Goal: Transaction & Acquisition: Book appointment/travel/reservation

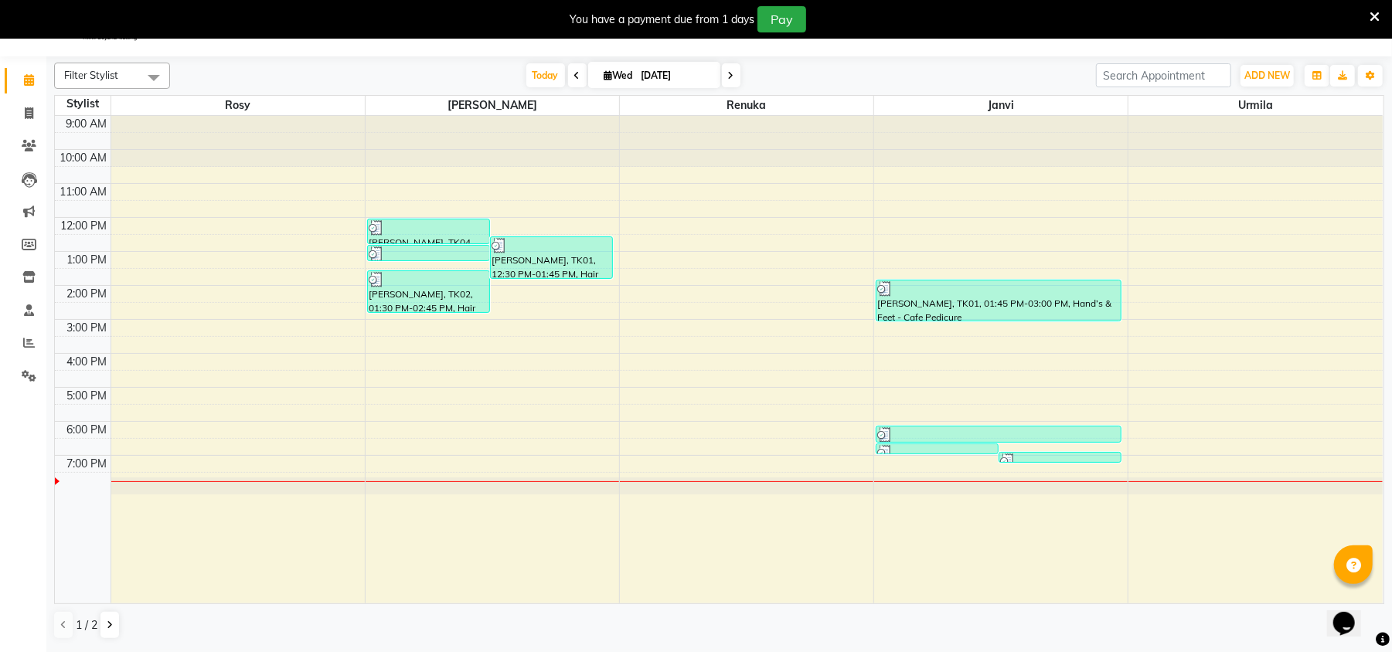
click at [954, 465] on div "9:00 AM 10:00 AM 11:00 AM 12:00 PM 1:00 PM 2:00 PM 3:00 PM 4:00 PM 5:00 PM 6:00…" at bounding box center [719, 360] width 1328 height 488
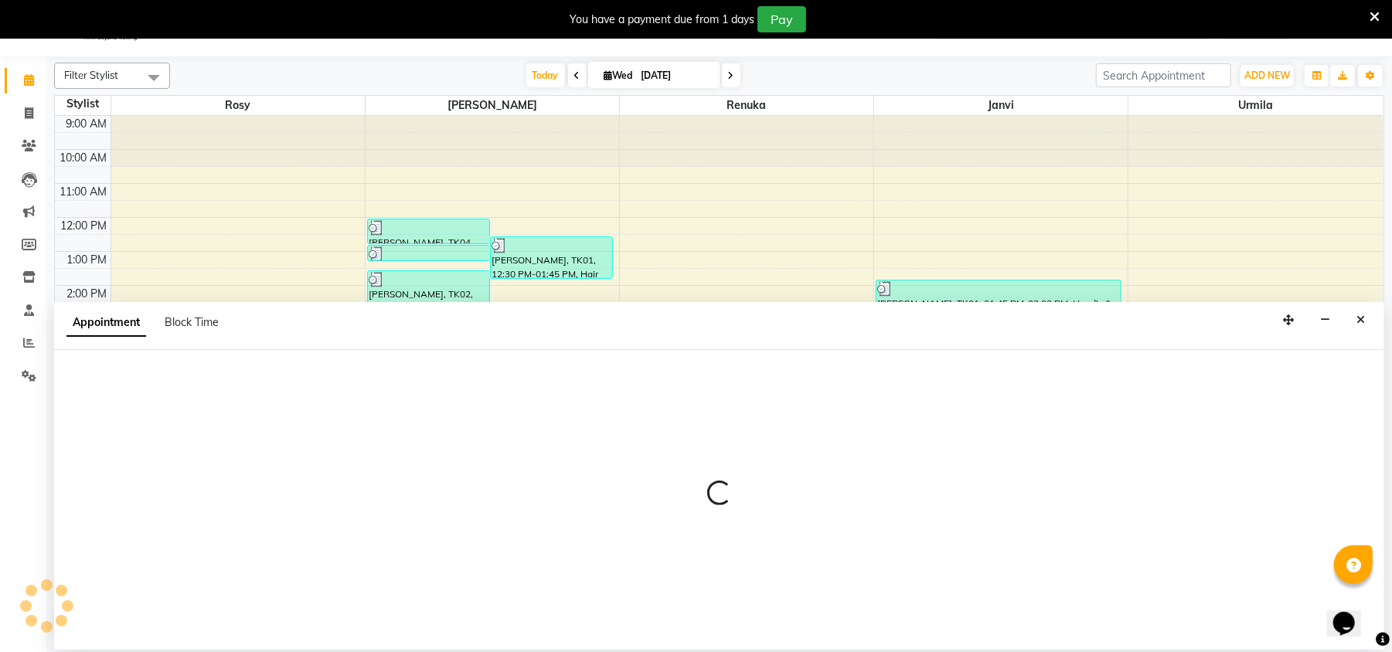
select select "50503"
select select "tentative"
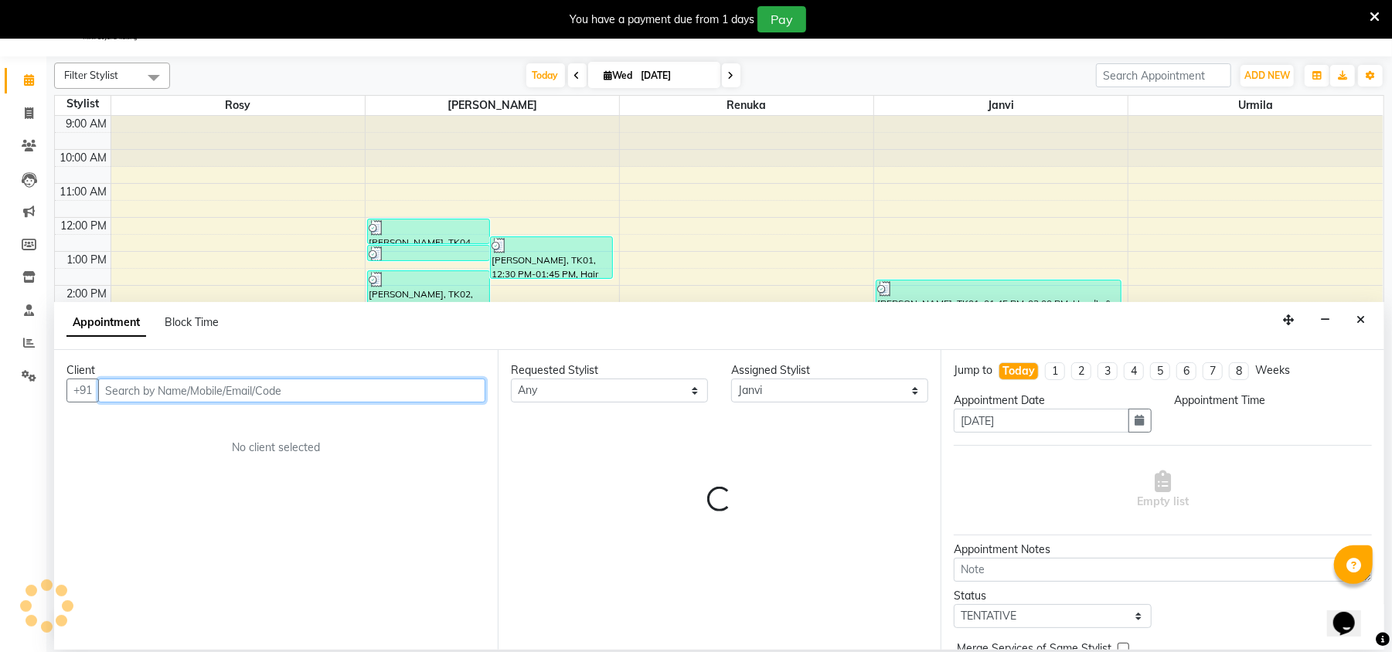
select select "1140"
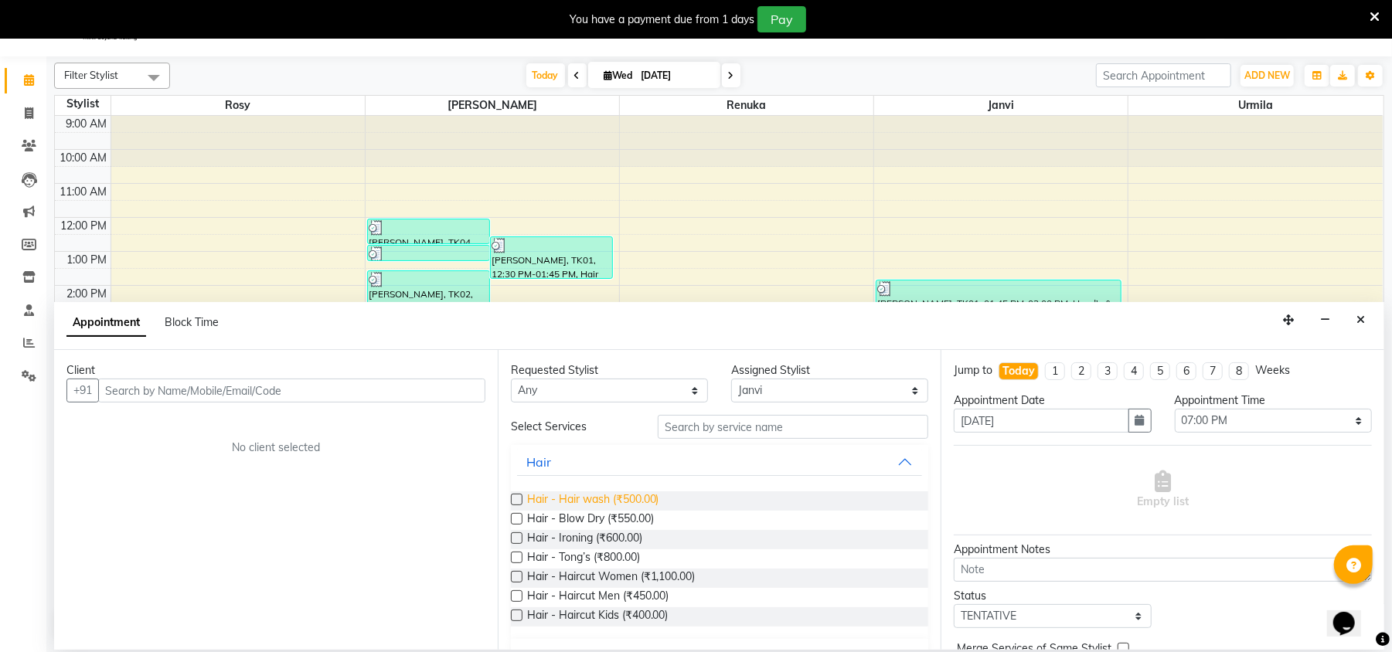
click at [601, 502] on span "Hair - Hair wash (₹500.00)" at bounding box center [593, 500] width 132 height 19
checkbox input "false"
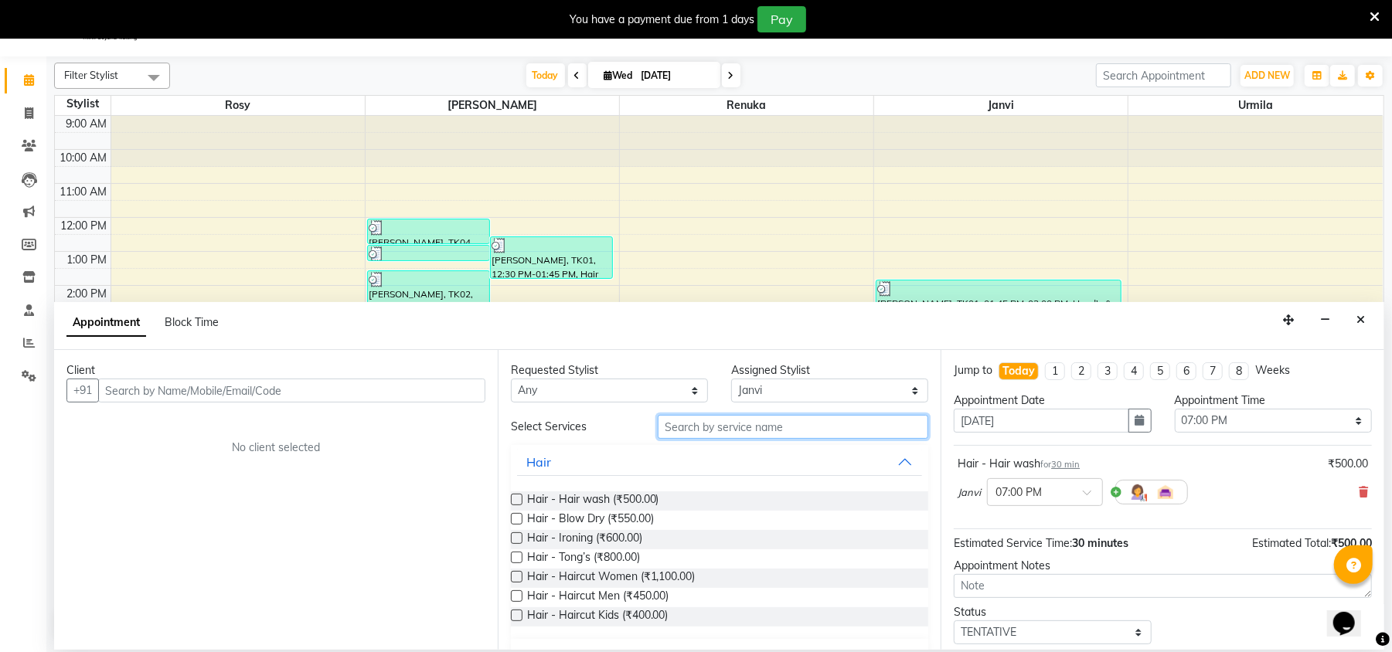
click at [743, 425] on input "text" at bounding box center [793, 427] width 270 height 24
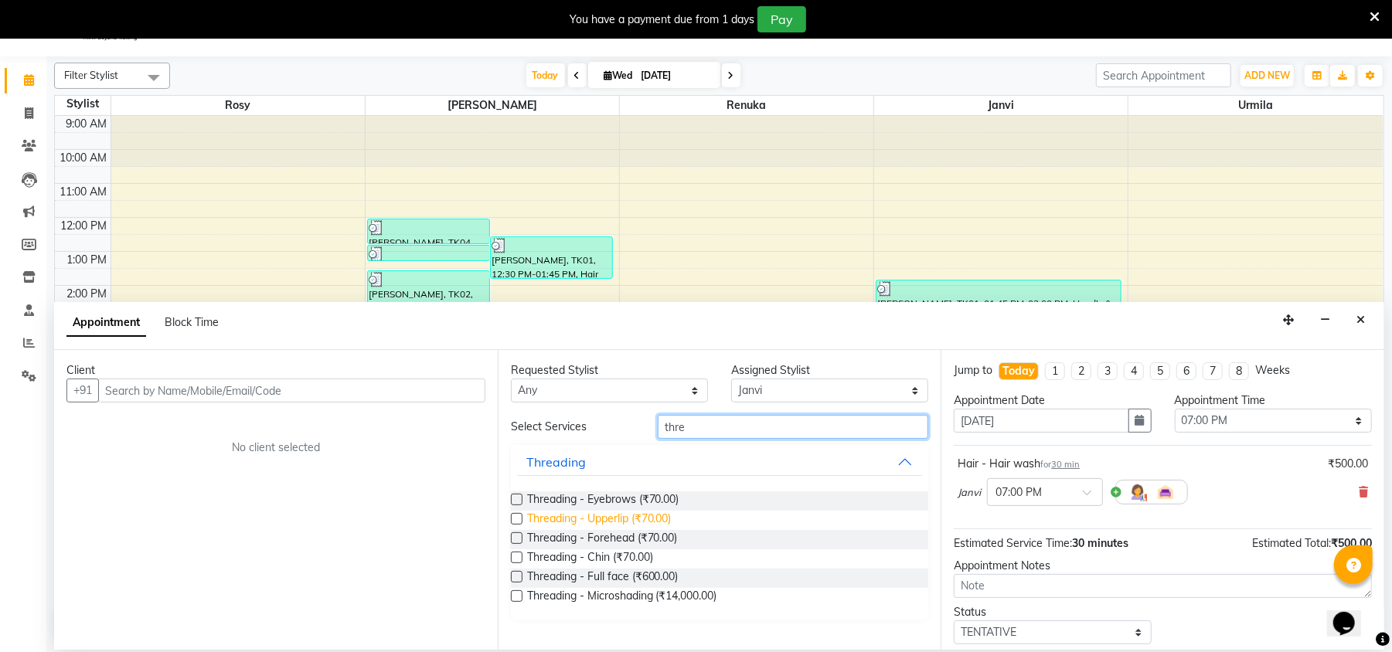
type input "thre"
click at [620, 515] on span "Threading - Upperlip (₹70.00)" at bounding box center [599, 520] width 145 height 19
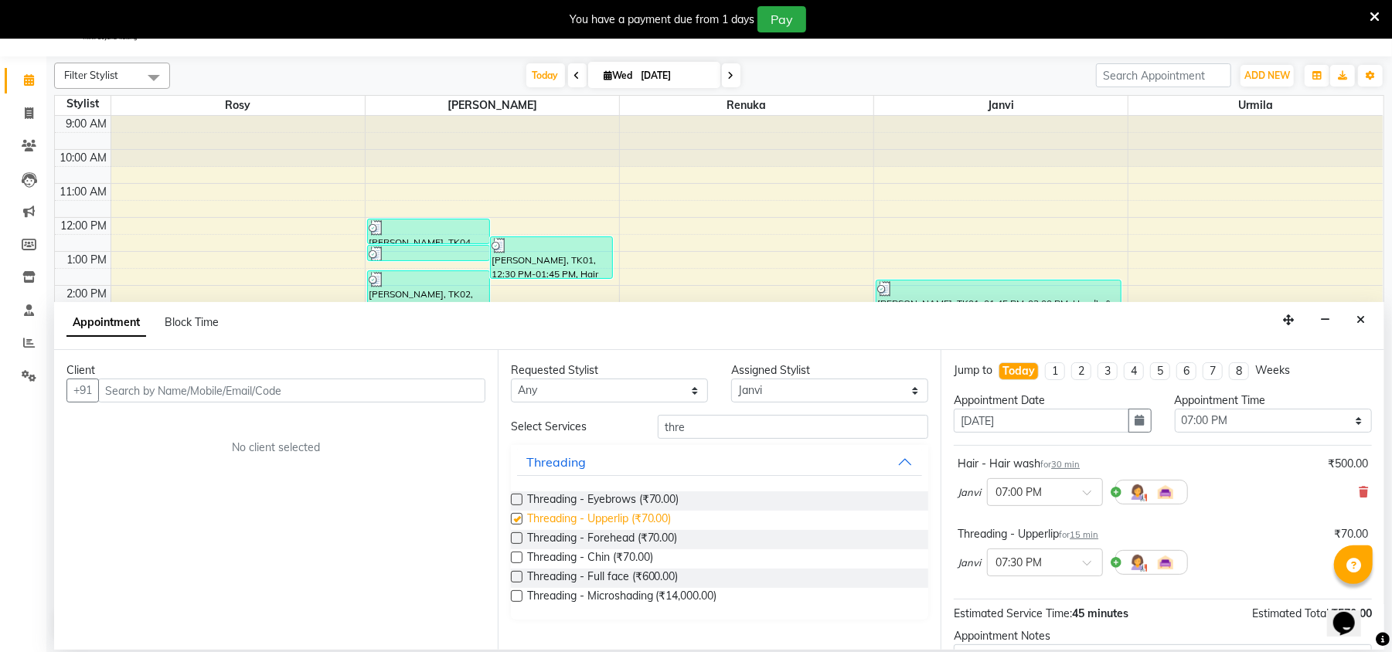
checkbox input "false"
click at [616, 554] on span "Threading - Chin (₹70.00)" at bounding box center [590, 558] width 126 height 19
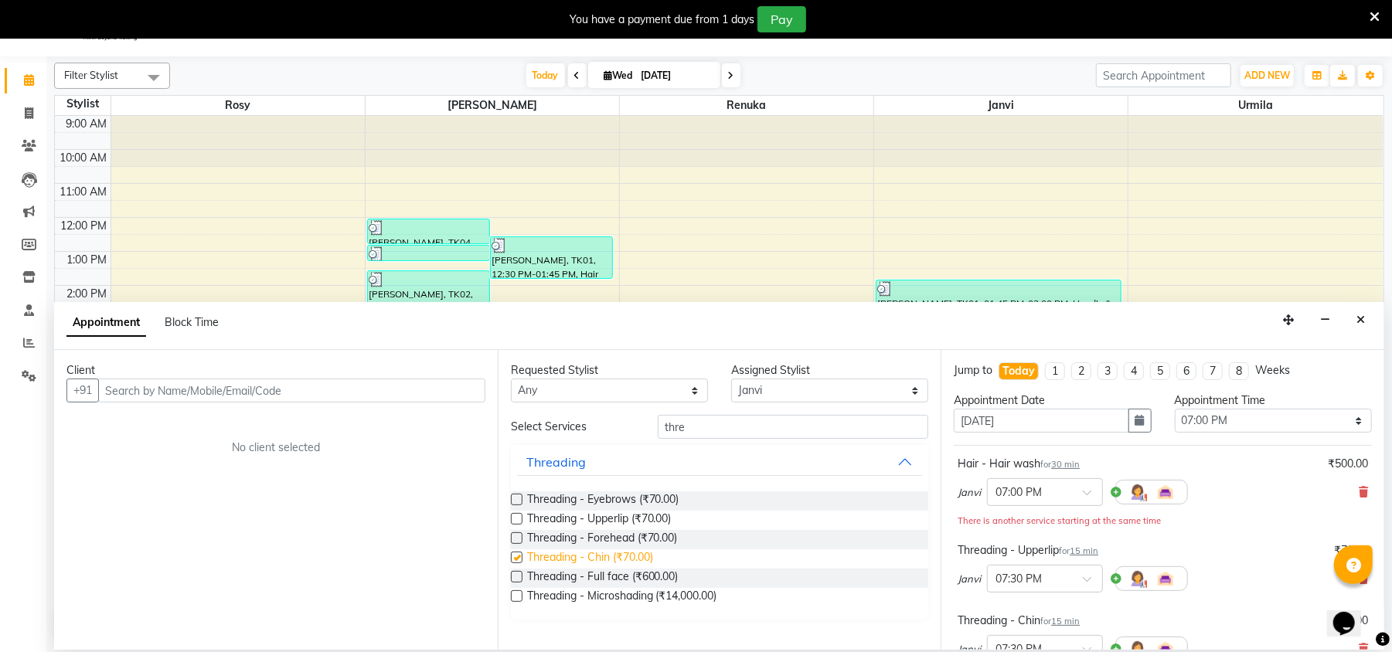
checkbox input "false"
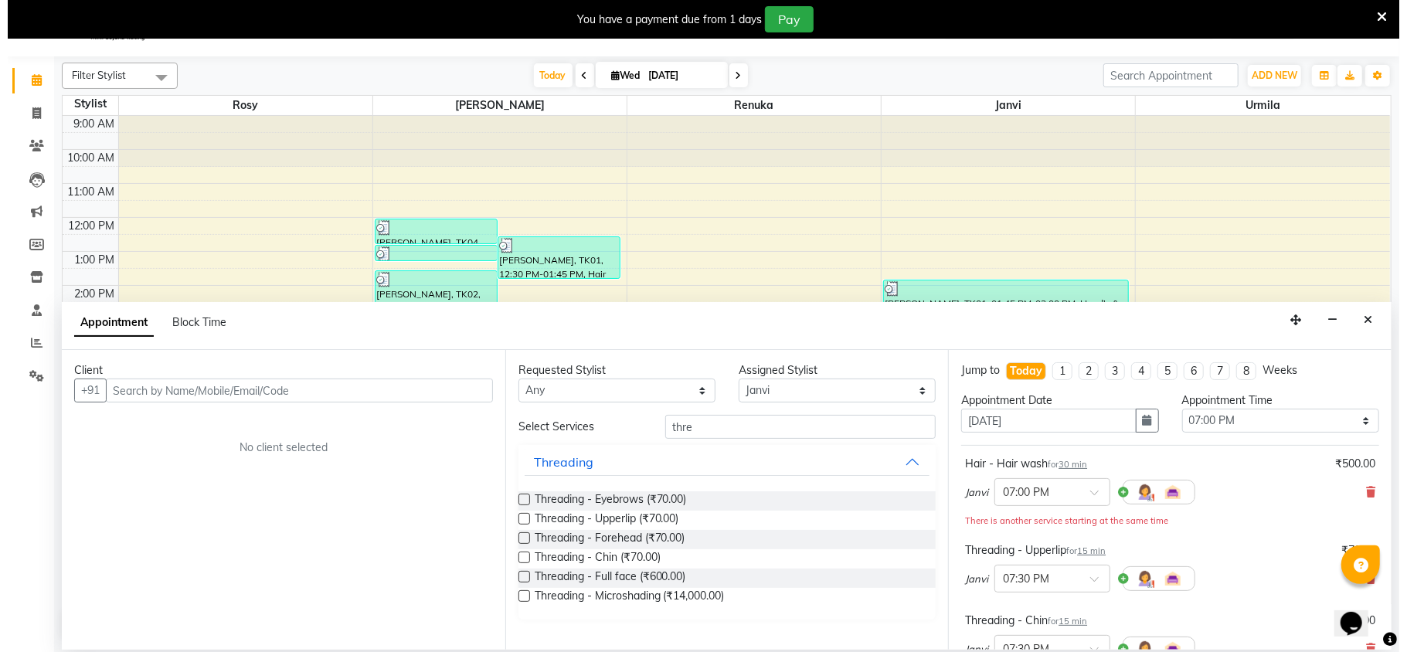
scroll to position [253, 0]
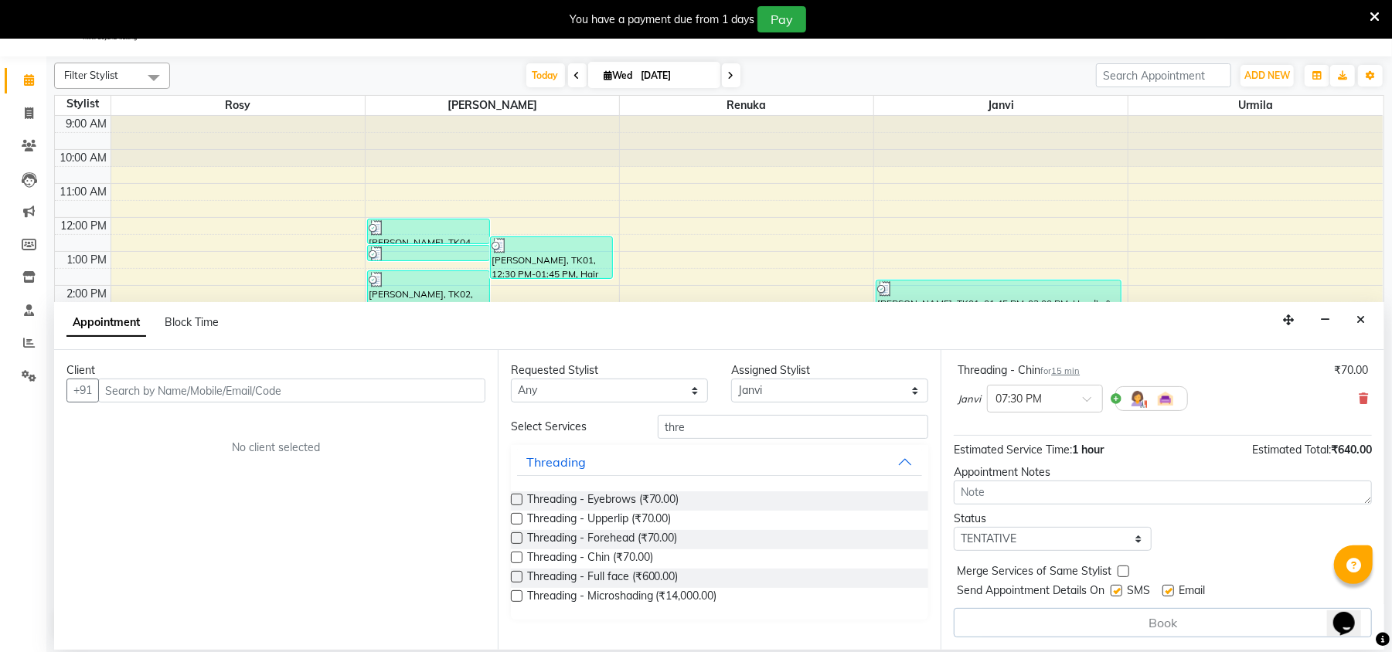
click at [1117, 585] on label at bounding box center [1116, 591] width 12 height 12
click at [1117, 587] on input "checkbox" at bounding box center [1115, 592] width 10 height 10
checkbox input "false"
click at [1166, 590] on label at bounding box center [1168, 591] width 12 height 12
click at [1166, 590] on input "checkbox" at bounding box center [1167, 592] width 10 height 10
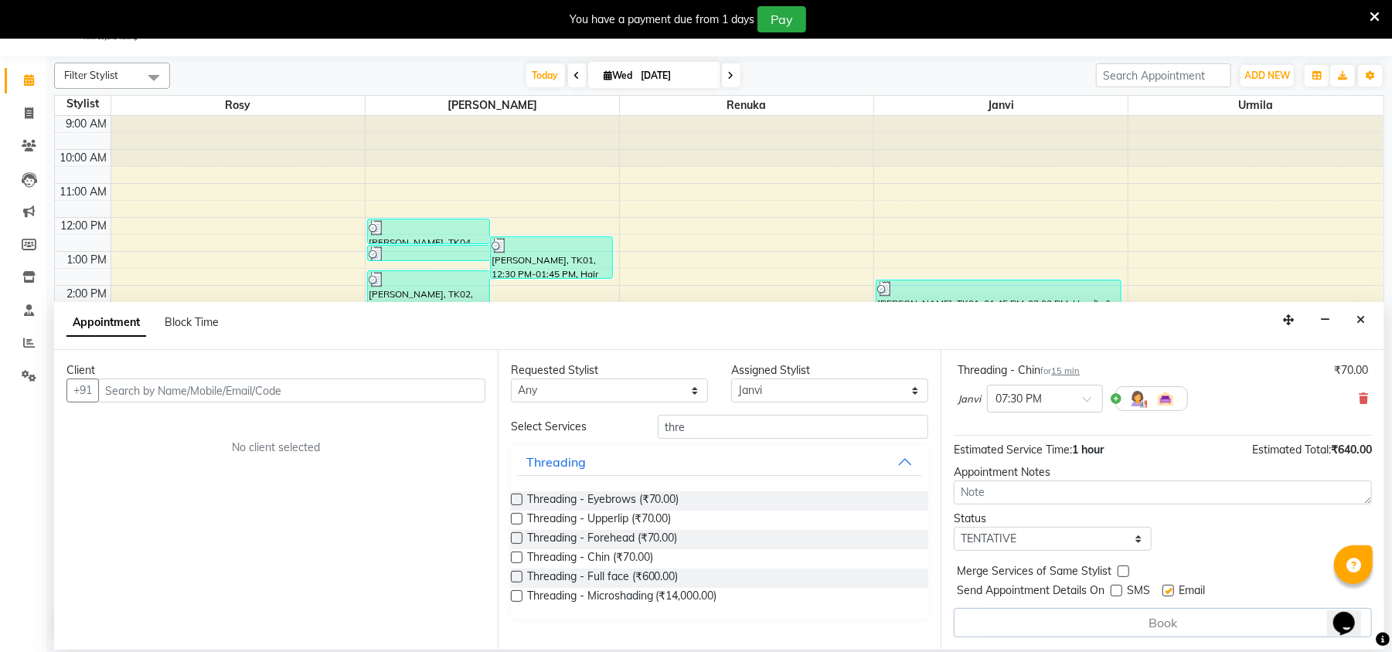
checkbox input "false"
click at [328, 387] on input "text" at bounding box center [291, 391] width 387 height 24
type input "8263826043"
click at [436, 386] on span "Add Client" at bounding box center [453, 390] width 52 height 14
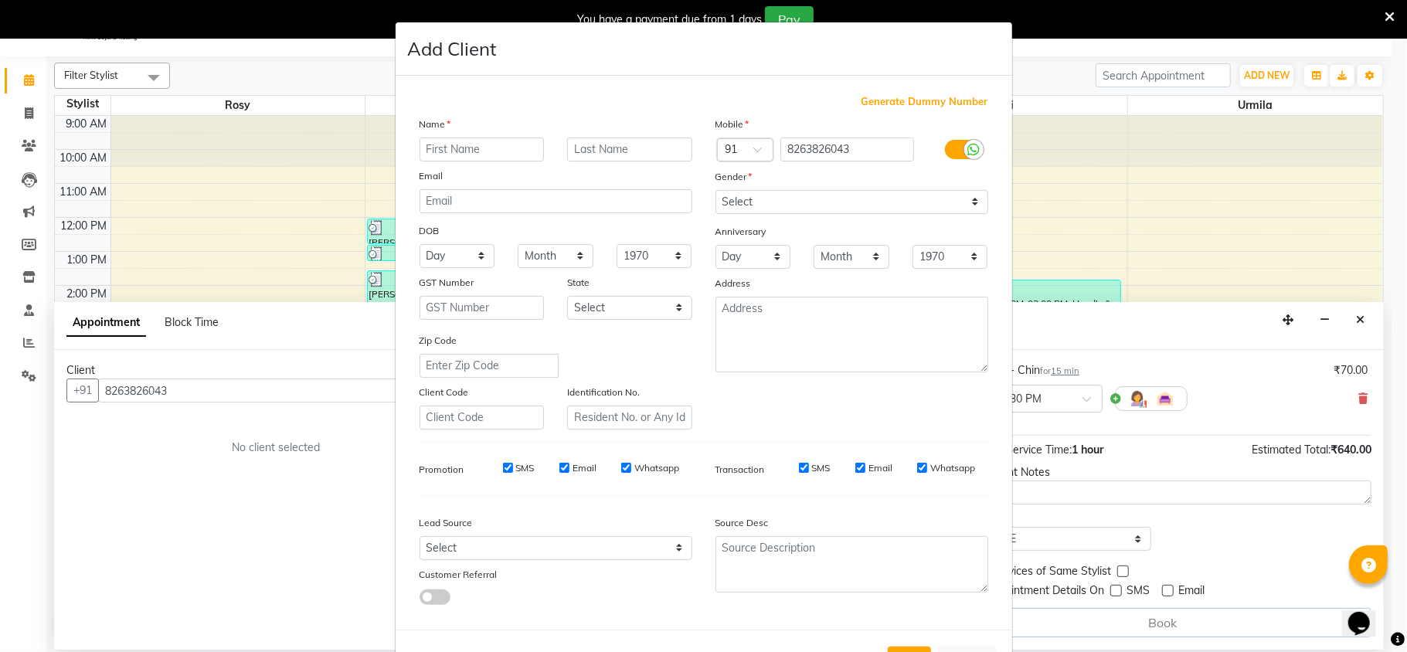
click at [483, 147] on input "text" at bounding box center [482, 150] width 125 height 24
type input "dhara"
click at [615, 147] on input "text" at bounding box center [629, 150] width 125 height 24
type input "p"
click at [814, 199] on select "Select [DEMOGRAPHIC_DATA] [DEMOGRAPHIC_DATA] Other Prefer Not To Say" at bounding box center [852, 202] width 273 height 24
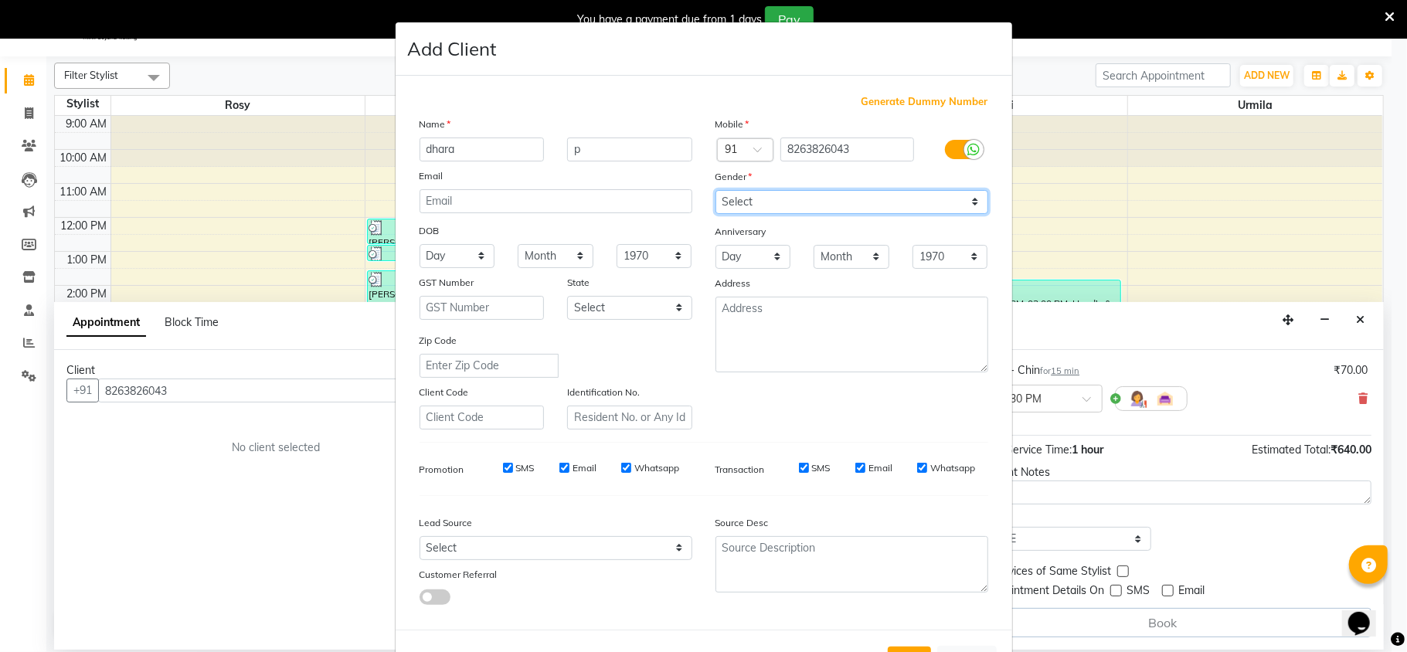
select select "[DEMOGRAPHIC_DATA]"
click at [716, 190] on select "Select [DEMOGRAPHIC_DATA] [DEMOGRAPHIC_DATA] Other Prefer Not To Say" at bounding box center [852, 202] width 273 height 24
click at [799, 464] on input "SMS" at bounding box center [804, 468] width 10 height 10
checkbox input "false"
click at [855, 465] on input "Email" at bounding box center [860, 468] width 10 height 10
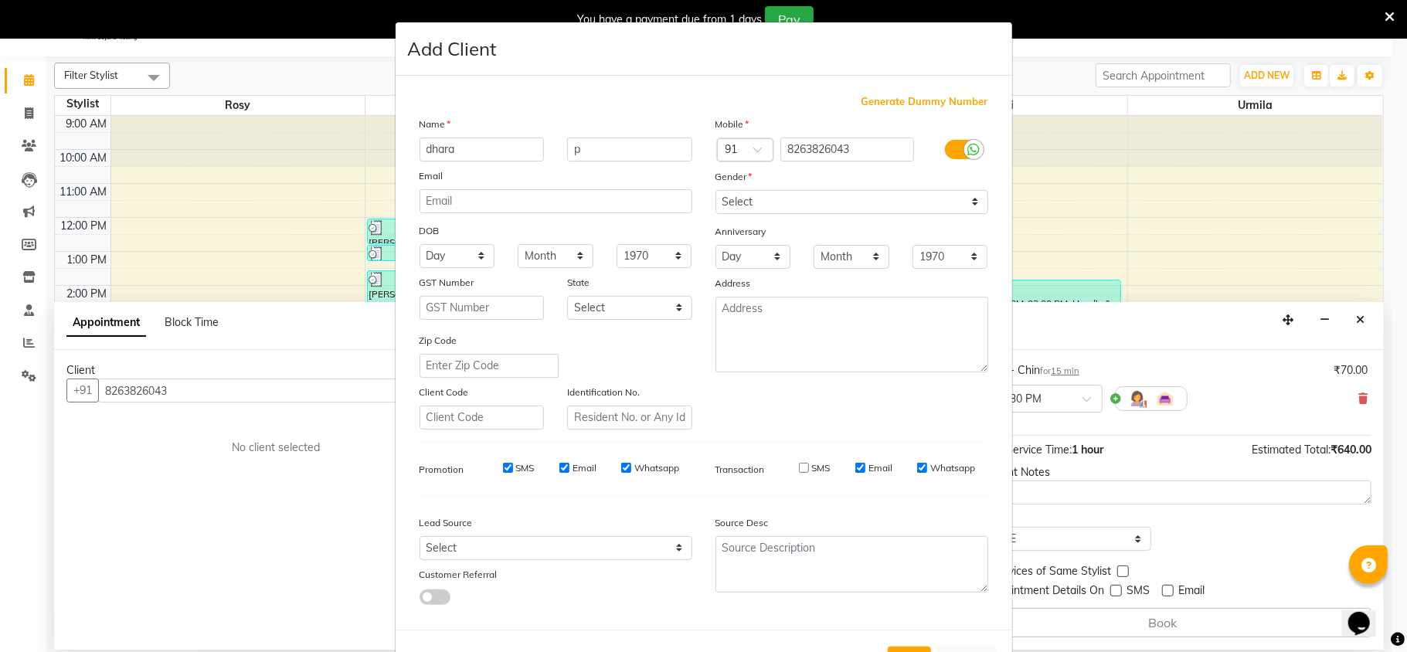
checkbox input "false"
click at [917, 463] on input "Whatsapp" at bounding box center [922, 468] width 10 height 10
checkbox input "false"
click at [894, 647] on button "Add" at bounding box center [909, 661] width 43 height 28
select select
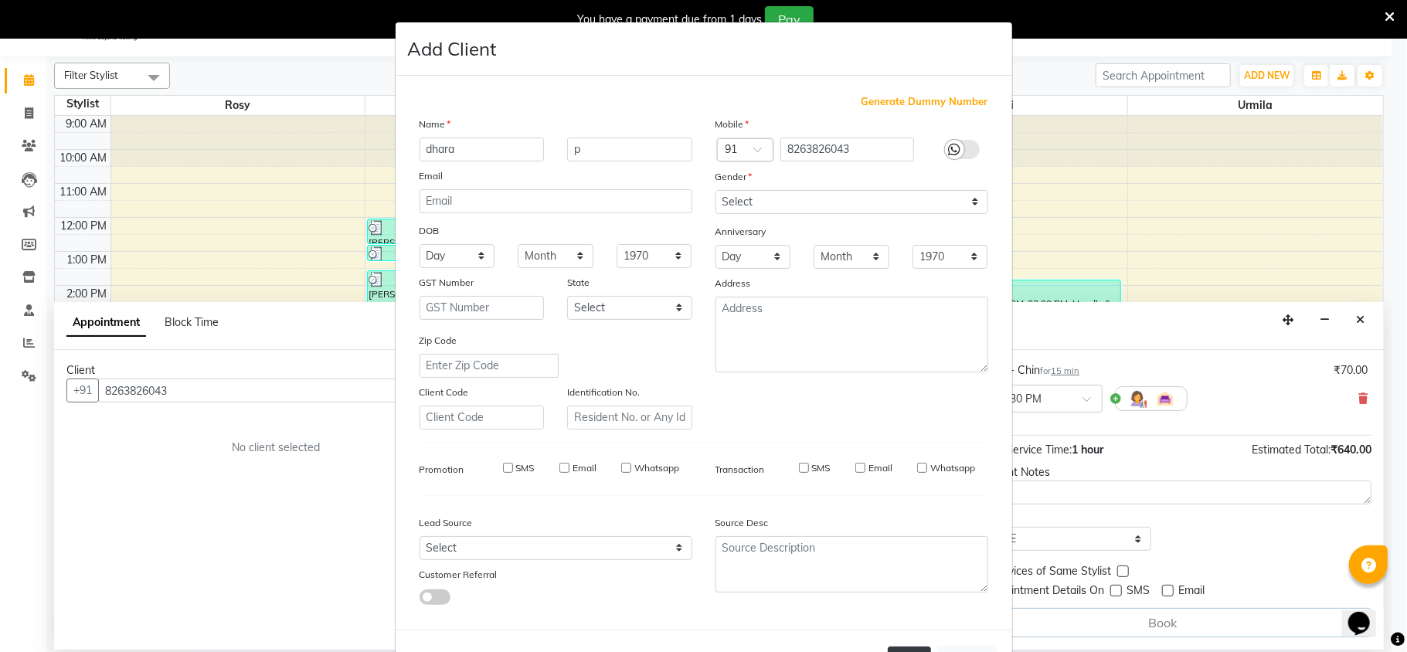
select select
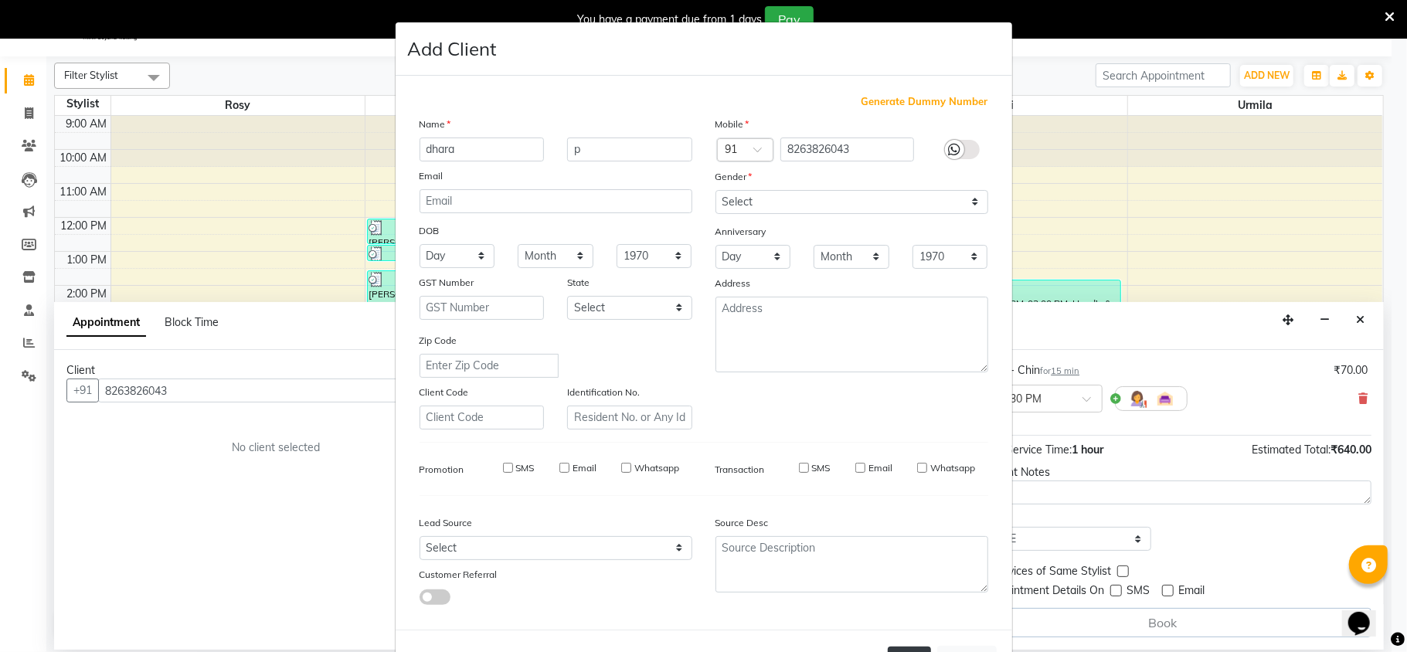
select select
checkbox input "false"
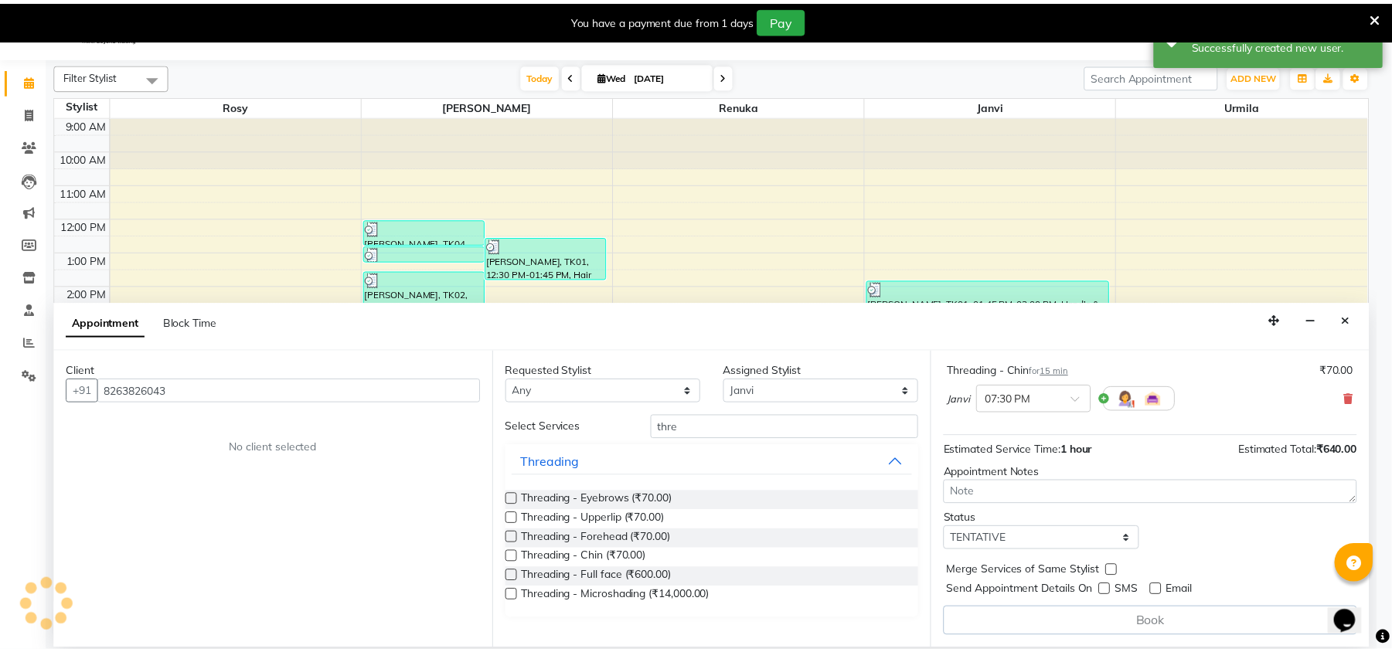
scroll to position [251, 0]
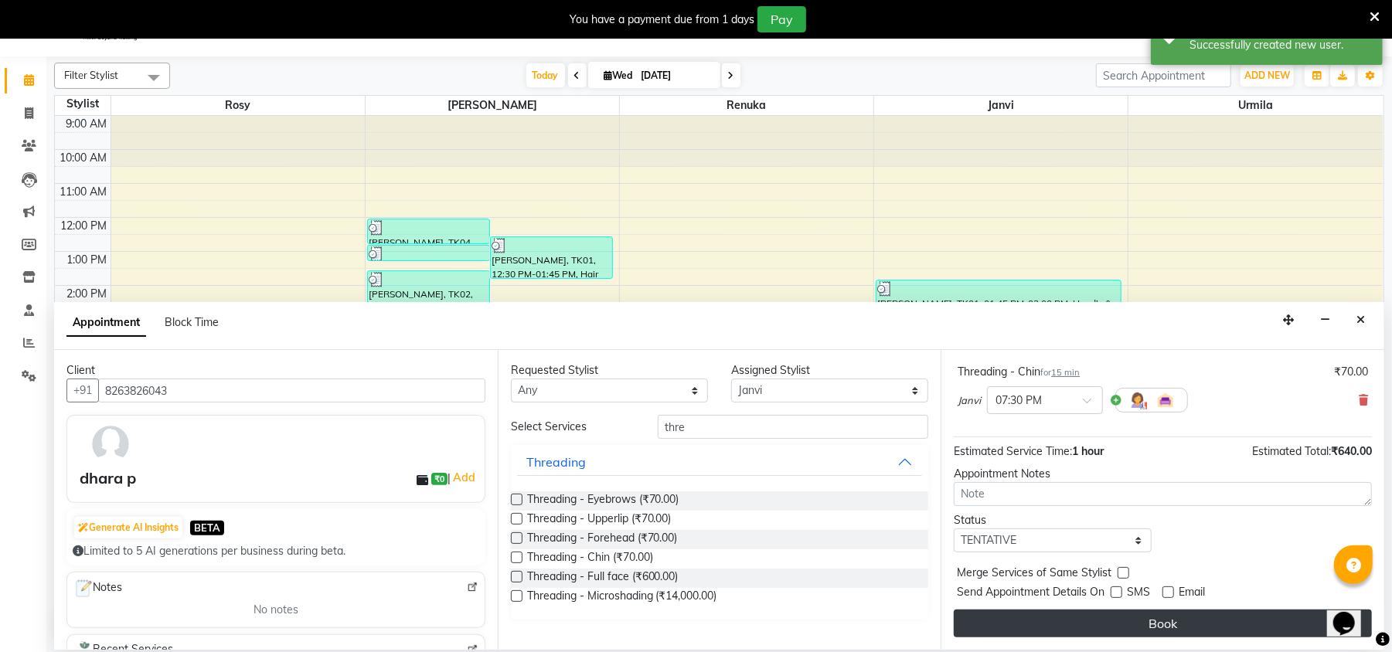
click at [1124, 631] on button "Book" at bounding box center [1163, 624] width 418 height 28
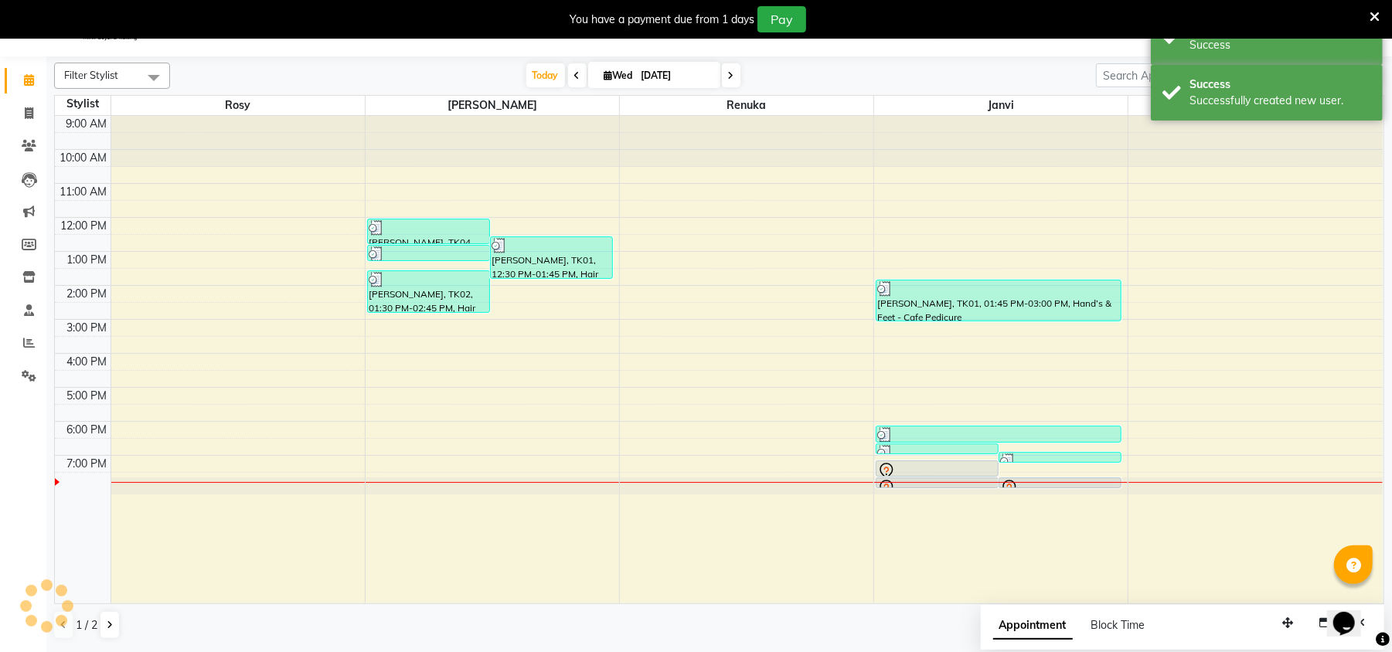
scroll to position [0, 0]
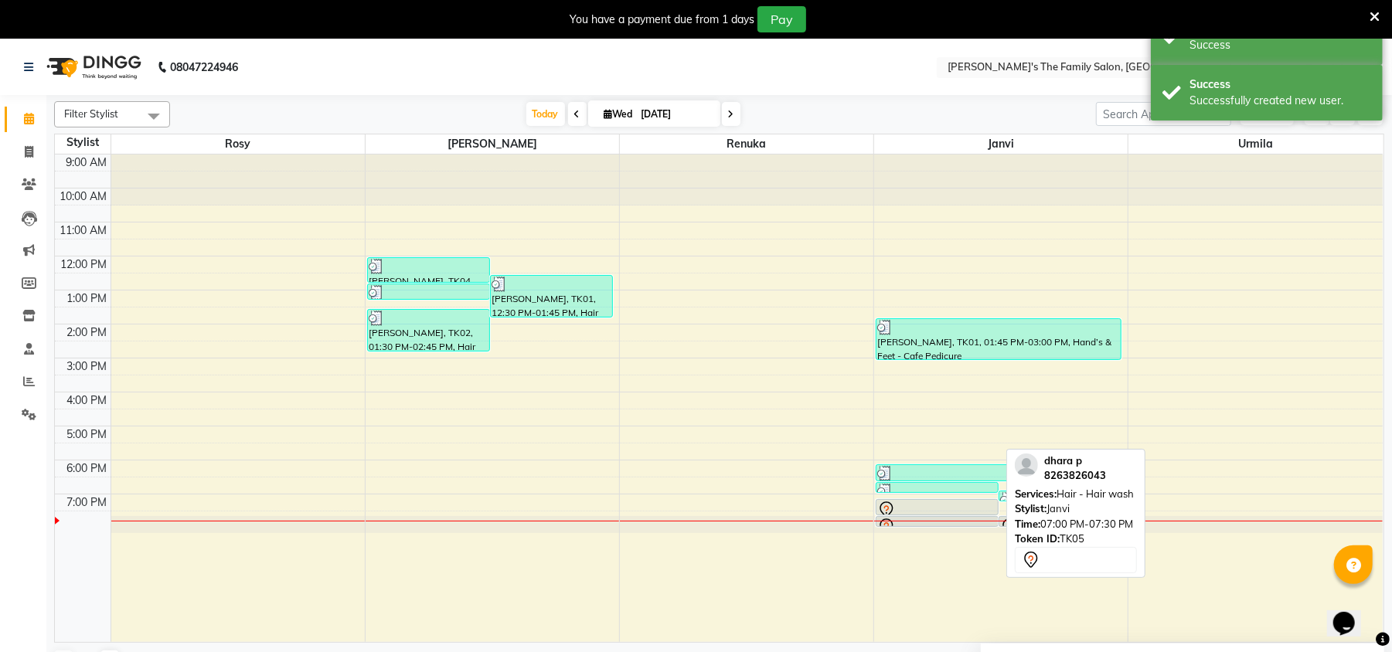
click at [924, 505] on div at bounding box center [937, 510] width 120 height 19
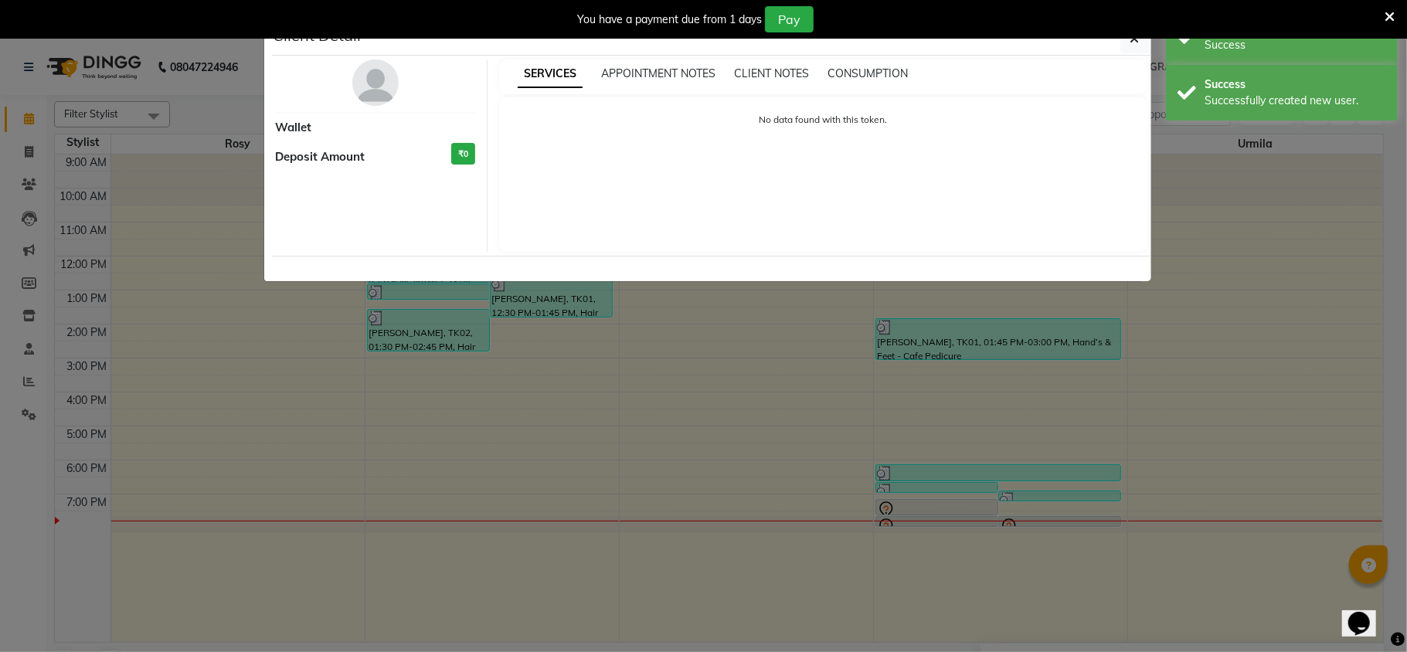
select select "7"
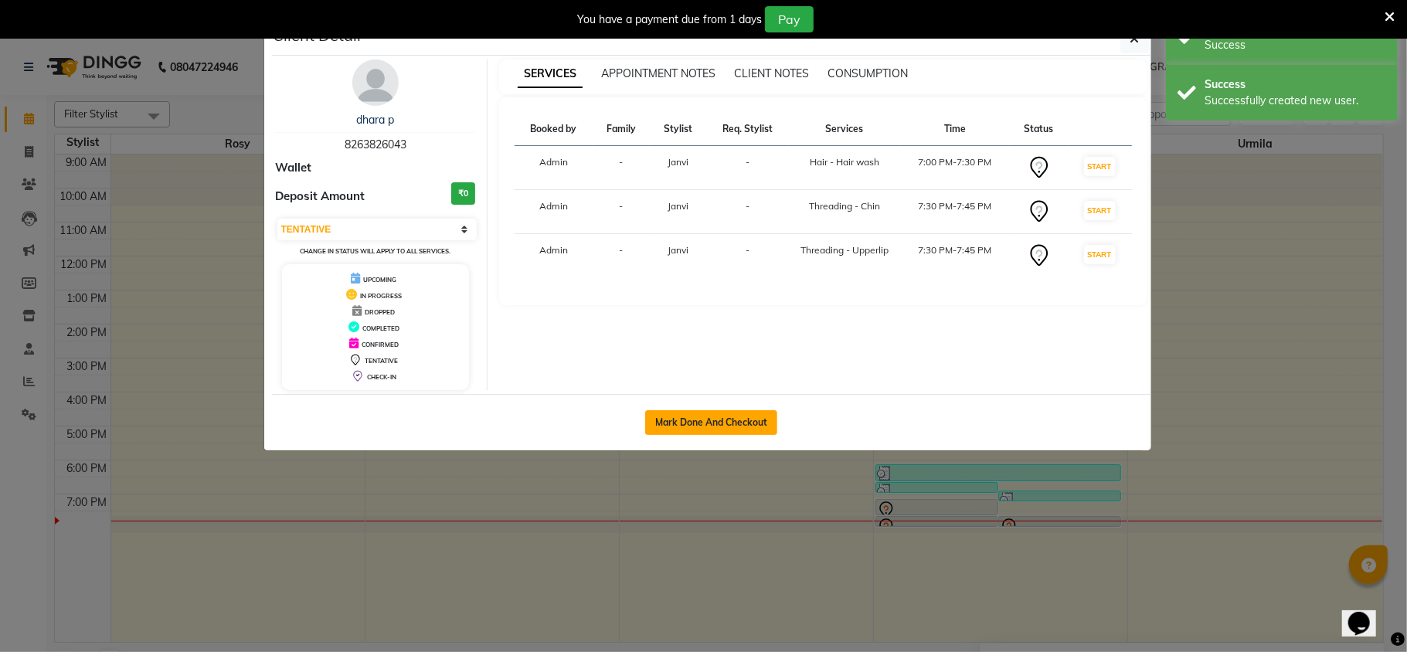
click at [755, 422] on button "Mark Done And Checkout" at bounding box center [711, 422] width 132 height 25
select select "6537"
select select "service"
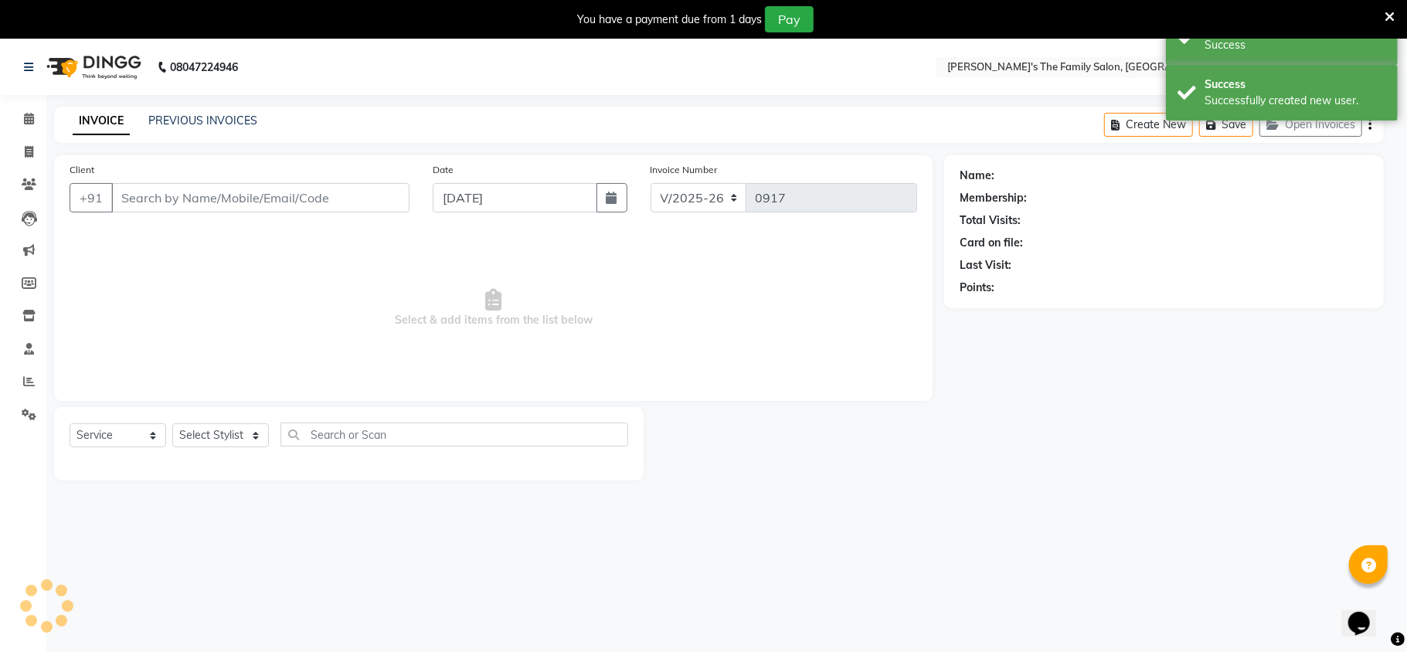
select select "3"
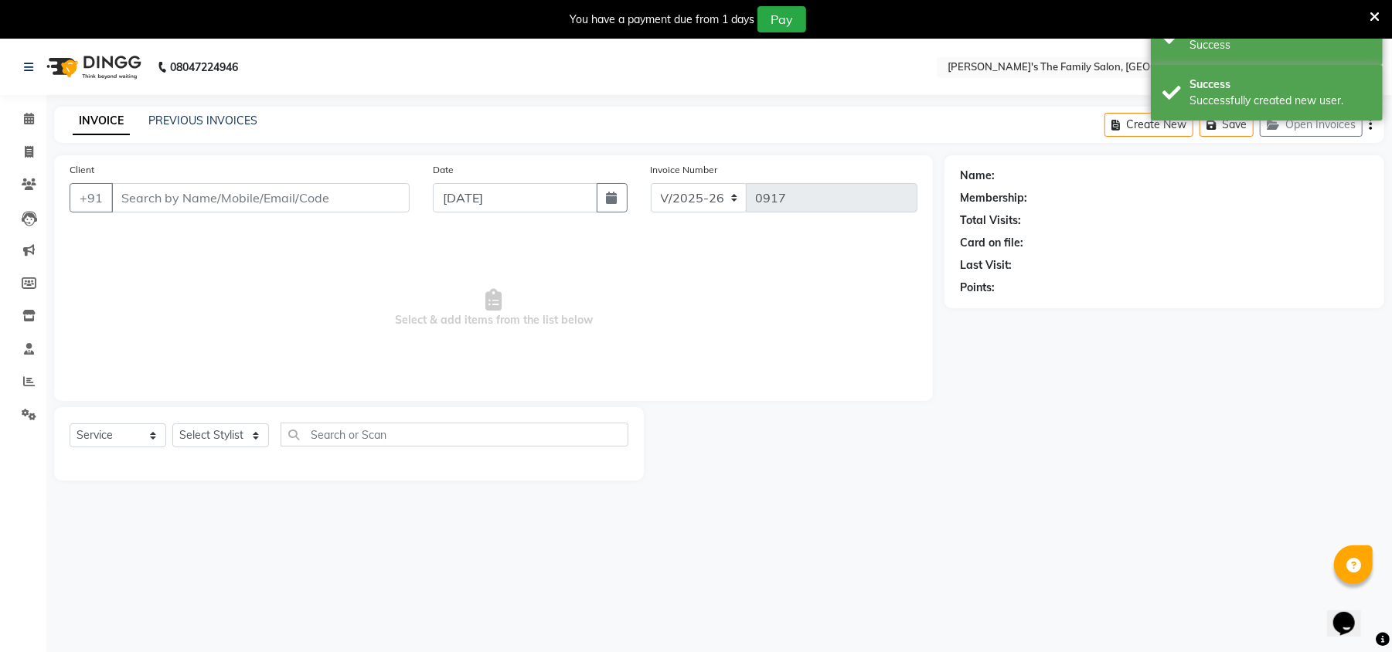
type input "8263826043"
select select "50503"
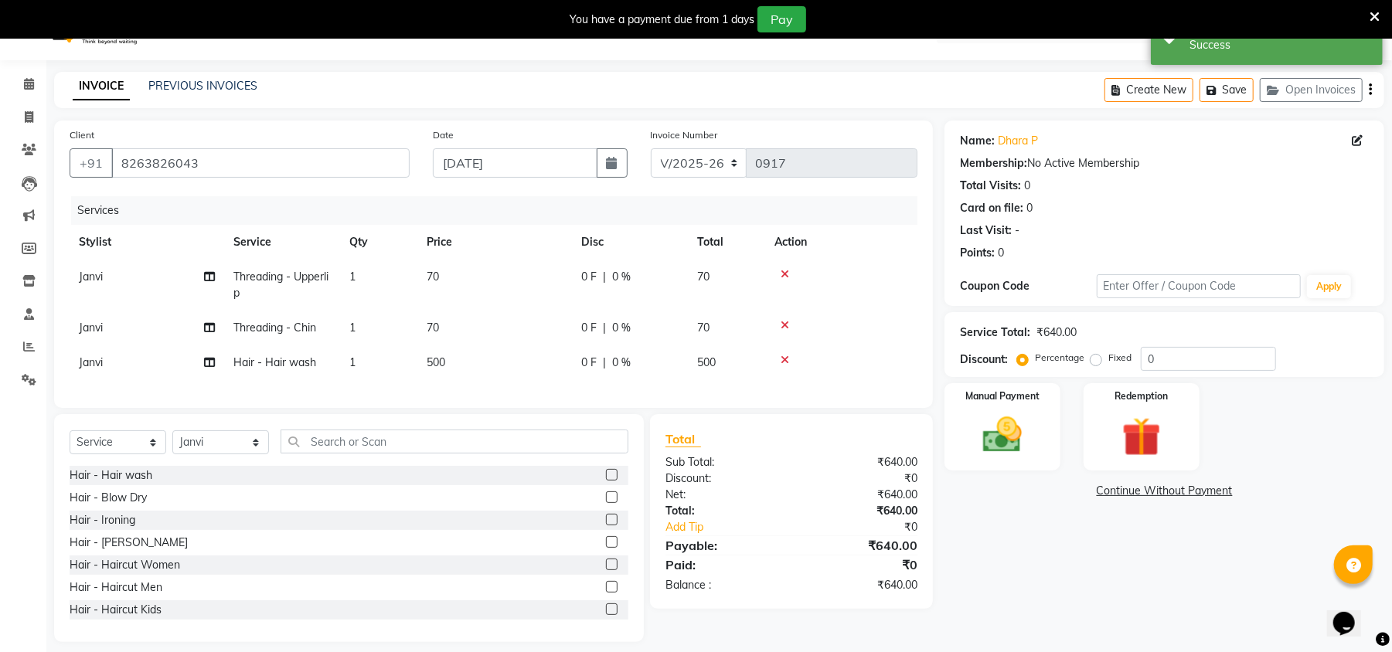
scroll to position [63, 0]
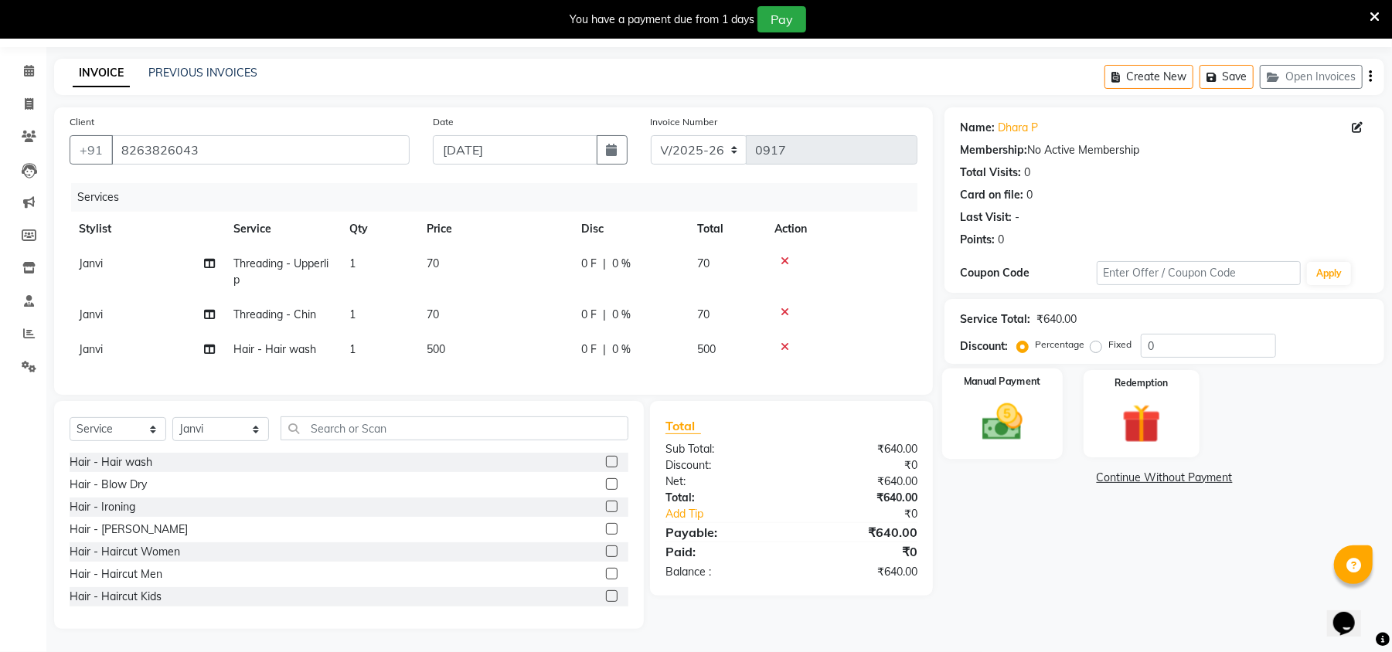
click at [1012, 399] on img at bounding box center [1002, 422] width 66 height 47
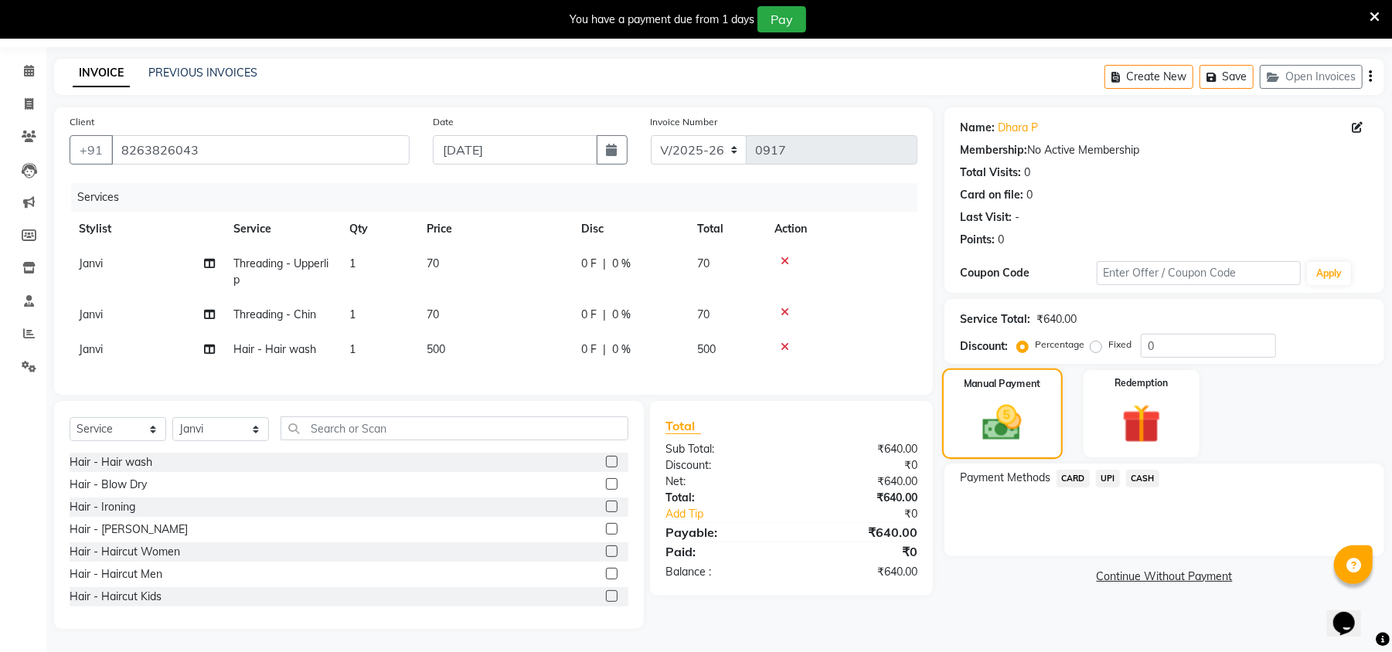
click at [989, 376] on div "Manual Payment" at bounding box center [1002, 414] width 121 height 90
click at [1107, 470] on span "UPI" at bounding box center [1108, 479] width 24 height 18
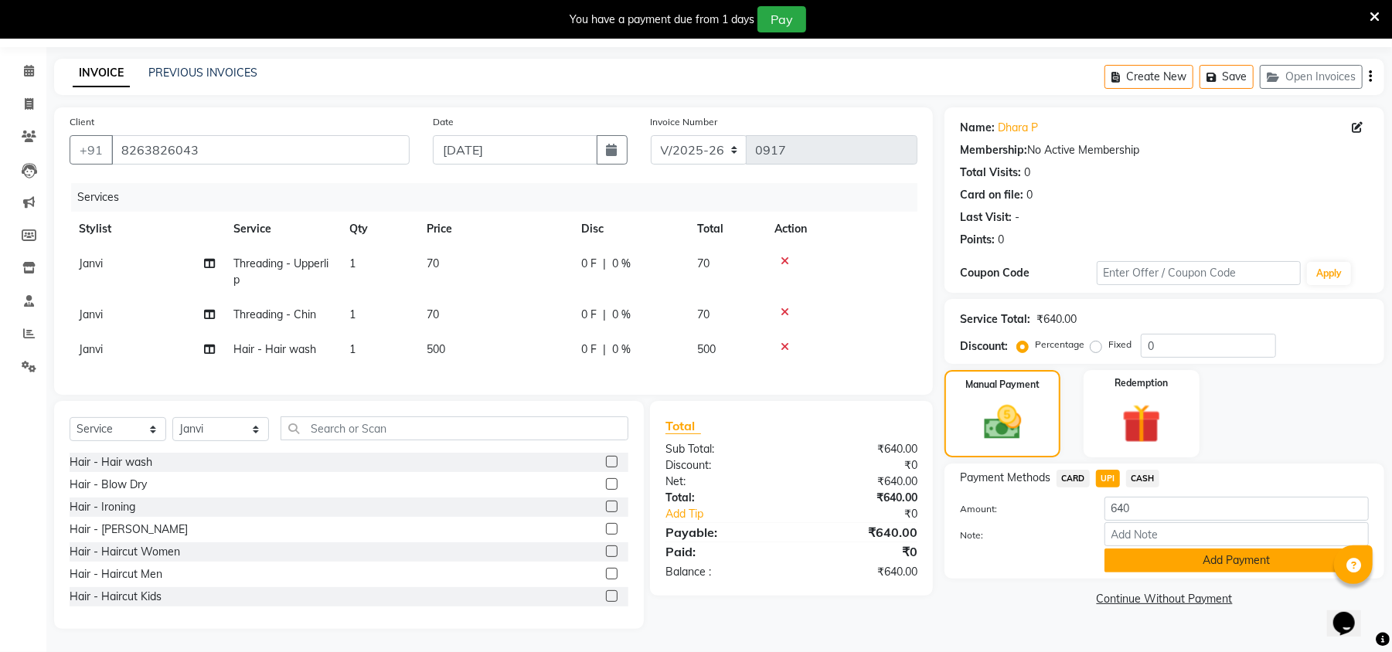
click at [1131, 554] on button "Add Payment" at bounding box center [1236, 561] width 264 height 24
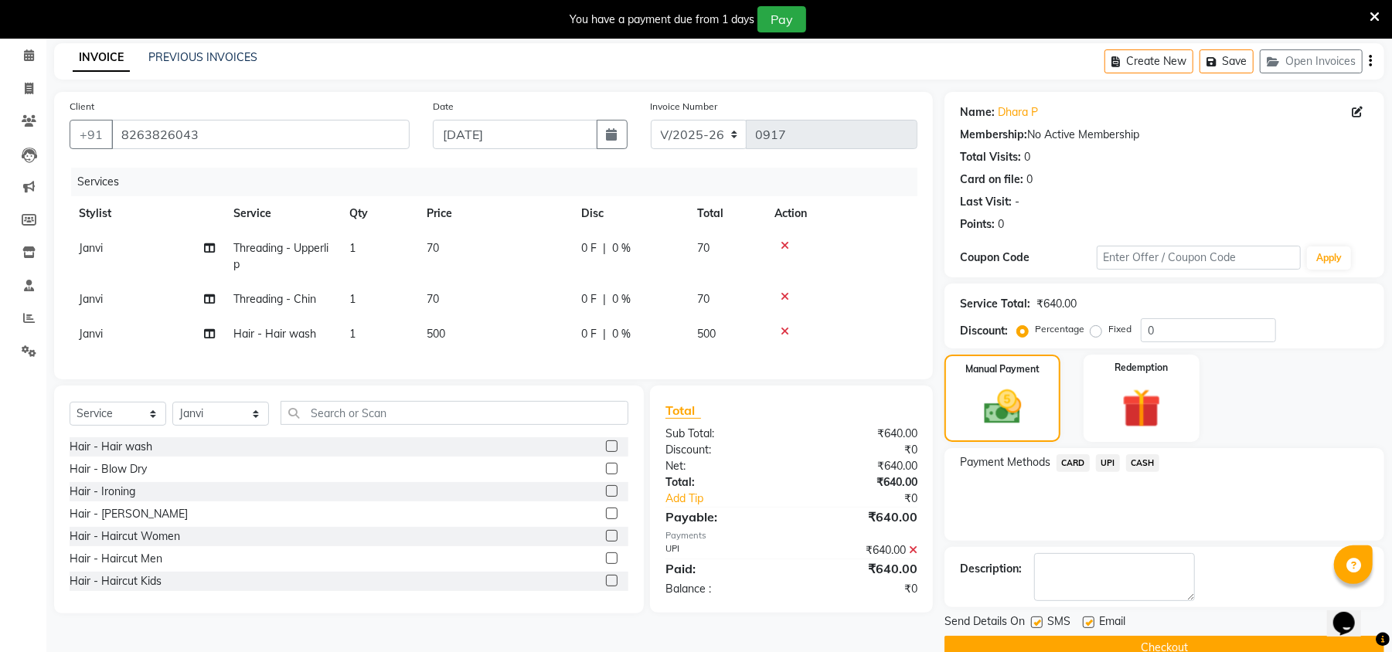
click at [1158, 641] on button "Checkout" at bounding box center [1164, 648] width 440 height 24
